Goal: Task Accomplishment & Management: Use online tool/utility

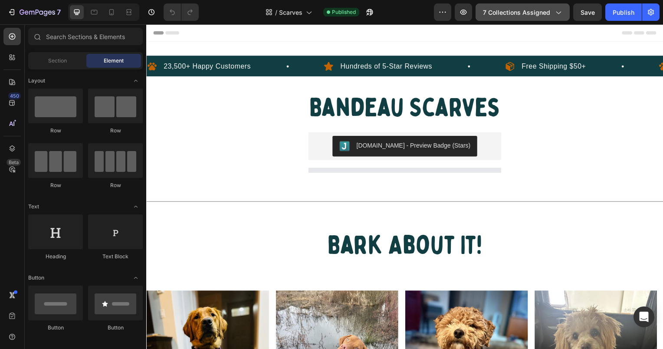
click at [542, 9] on span "7 collections assigned" at bounding box center [516, 12] width 67 height 9
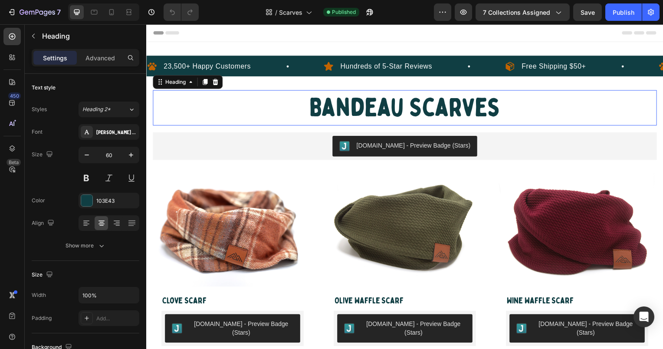
click at [645, 114] on h2 "Bandeau Scarves" at bounding box center [406, 109] width 507 height 36
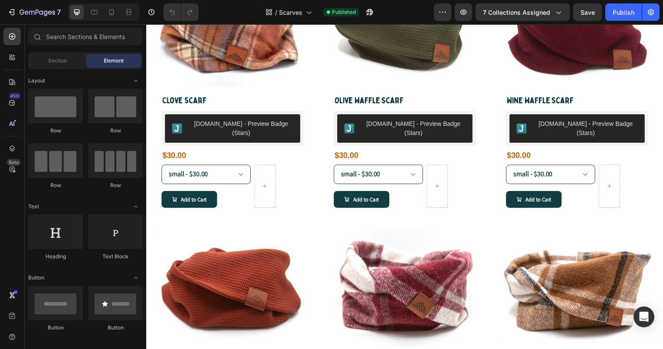
scroll to position [208, 0]
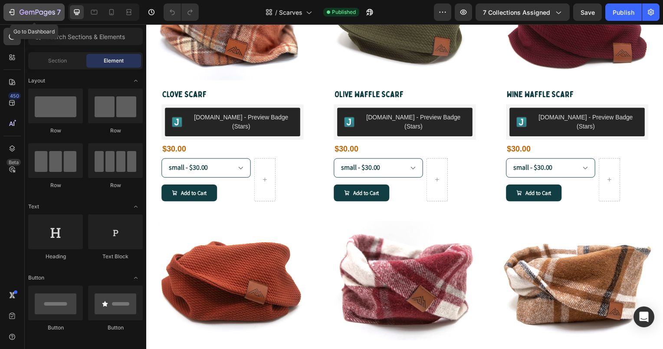
click at [27, 10] on icon "button" at bounding box center [38, 12] width 36 height 7
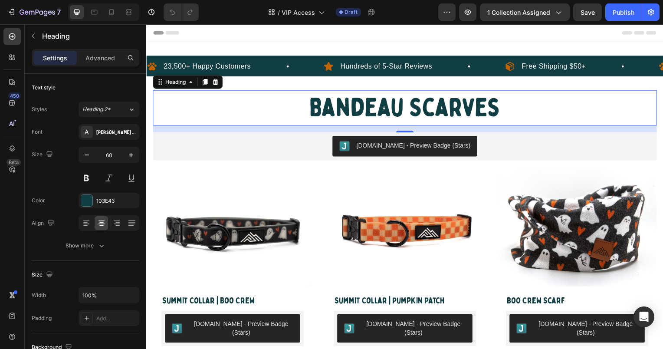
click at [338, 104] on p "Bandeau Scarves" at bounding box center [407, 109] width 506 height 34
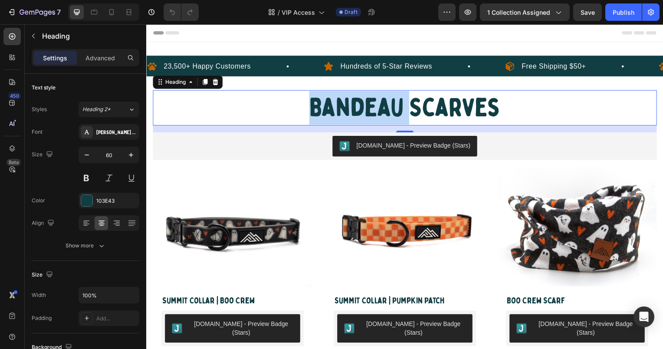
click at [338, 104] on p "Bandeau Scarves" at bounding box center [407, 109] width 506 height 34
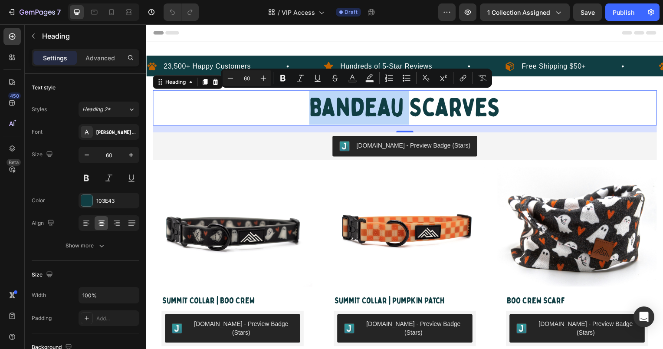
click at [338, 104] on p "Bandeau Scarves" at bounding box center [407, 109] width 506 height 34
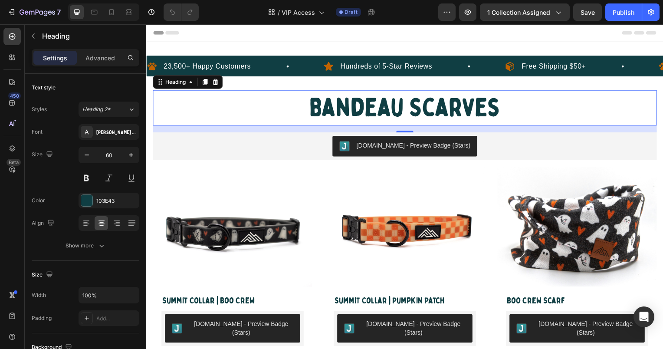
click at [457, 103] on p "Bandeau Scarves" at bounding box center [407, 109] width 506 height 34
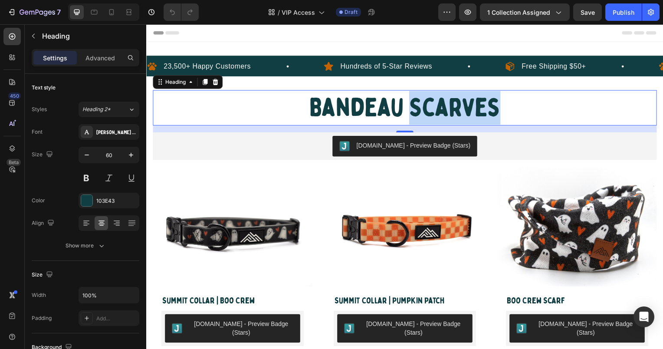
click at [457, 103] on p "Bandeau Scarves" at bounding box center [407, 109] width 506 height 34
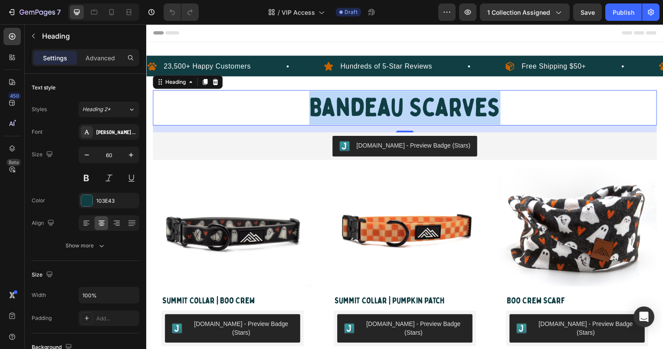
click at [457, 103] on p "Bandeau Scarves" at bounding box center [407, 109] width 506 height 34
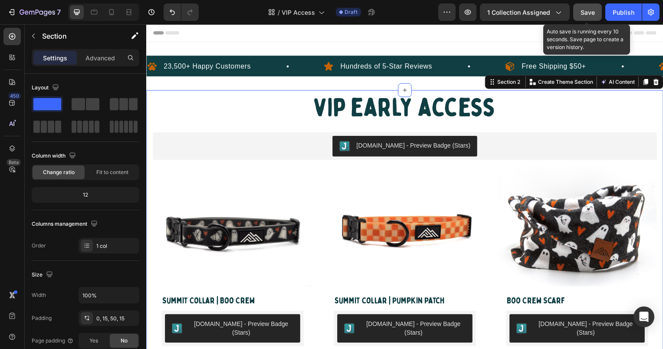
click at [598, 10] on button "Save" at bounding box center [587, 11] width 29 height 17
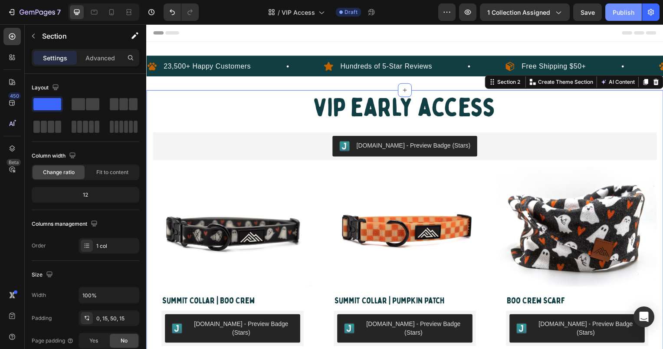
click at [618, 13] on div "Publish" at bounding box center [623, 12] width 22 height 9
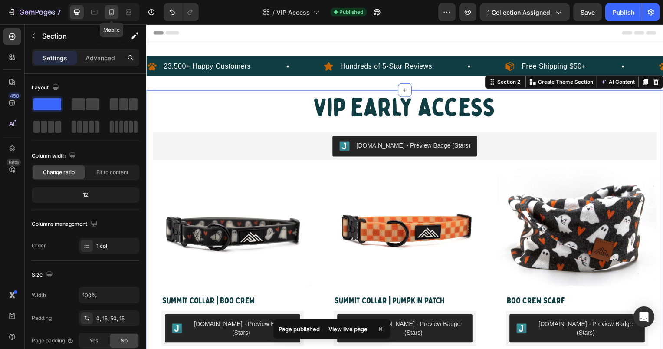
click at [111, 14] on icon at bounding box center [111, 12] width 5 height 6
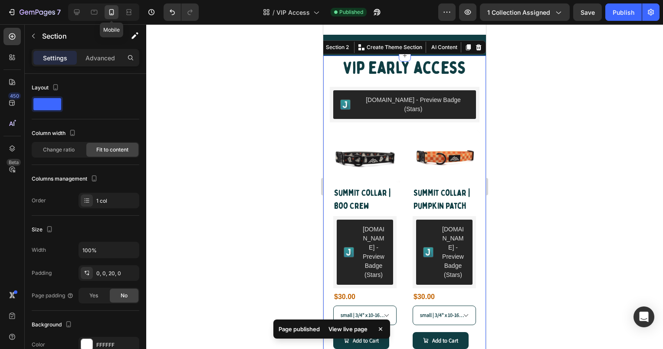
scroll to position [22, 0]
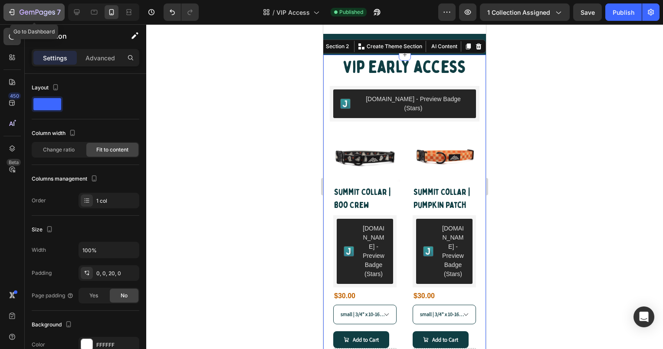
click at [12, 13] on icon "button" at bounding box center [11, 12] width 9 height 9
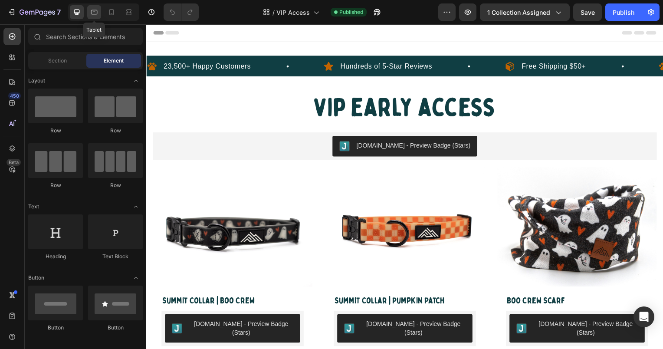
click at [94, 10] on icon at bounding box center [94, 12] width 7 height 5
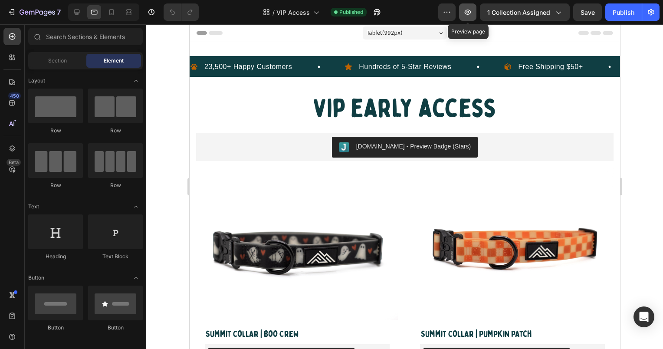
click at [474, 12] on button "button" at bounding box center [467, 11] width 17 height 17
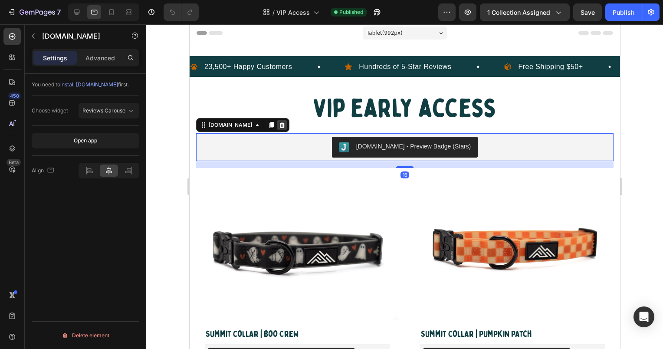
click at [278, 121] on icon at bounding box center [281, 124] width 7 height 7
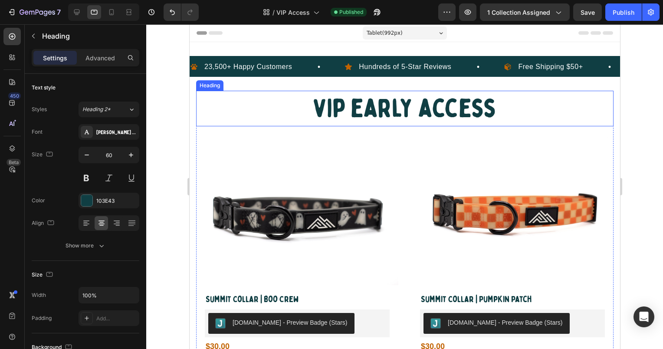
click at [520, 117] on h2 "vip early access" at bounding box center [404, 109] width 417 height 36
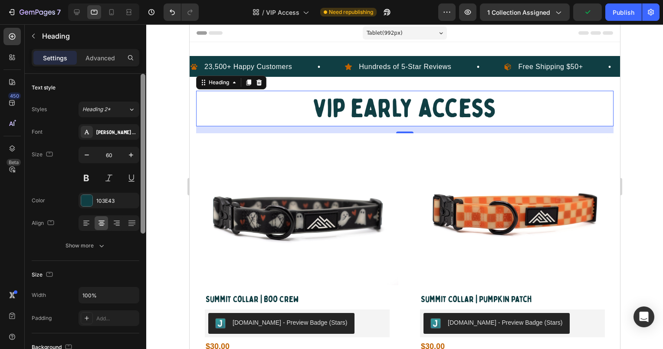
drag, startPoint x: 142, startPoint y: 230, endPoint x: 157, endPoint y: 95, distance: 135.8
click at [157, 0] on div "7 Version history / VIP Access Need republishing Preview 1 collection assigned …" at bounding box center [331, 0] width 663 height 0
click at [106, 61] on p "Advanced" at bounding box center [99, 57] width 29 height 9
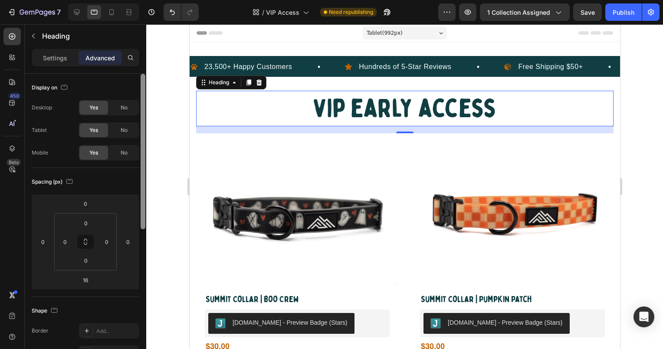
drag, startPoint x: 143, startPoint y: 217, endPoint x: 170, endPoint y: 90, distance: 130.0
click at [170, 0] on div "7 Version history / VIP Access Need republishing Preview 1 collection assigned …" at bounding box center [331, 0] width 663 height 0
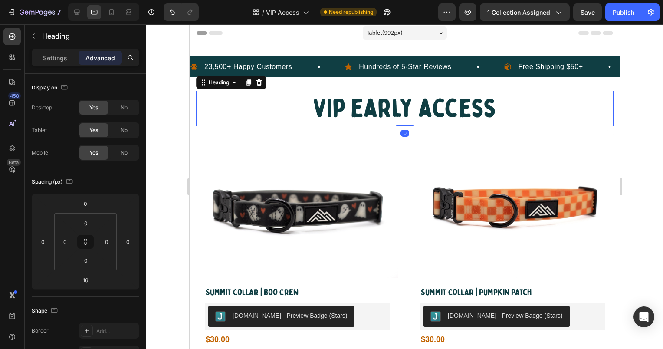
drag, startPoint x: 403, startPoint y: 132, endPoint x: 402, endPoint y: 116, distance: 15.7
click at [402, 116] on div "vip early access Heading 0" at bounding box center [404, 109] width 417 height 36
type input "0"
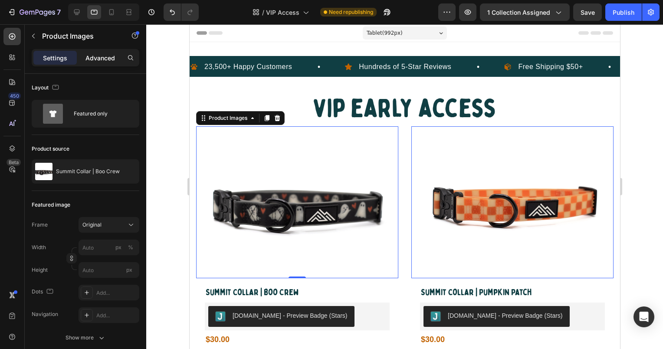
click at [108, 58] on p "Advanced" at bounding box center [99, 57] width 29 height 9
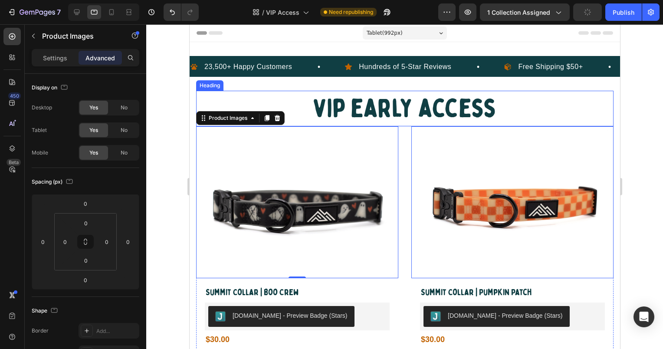
click at [639, 128] on div at bounding box center [404, 186] width 517 height 324
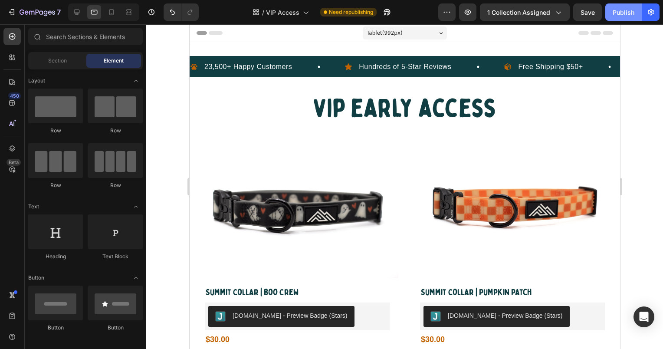
click at [620, 7] on button "Publish" at bounding box center [623, 11] width 36 height 17
